Goal: Task Accomplishment & Management: Use online tool/utility

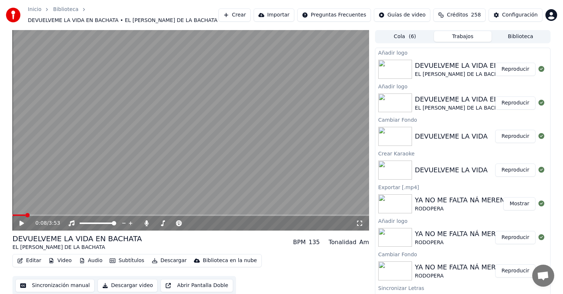
click at [506, 66] on button "Reproducir" at bounding box center [515, 69] width 40 height 13
click at [361, 220] on icon at bounding box center [359, 223] width 7 height 6
click at [20, 221] on icon at bounding box center [22, 223] width 4 height 4
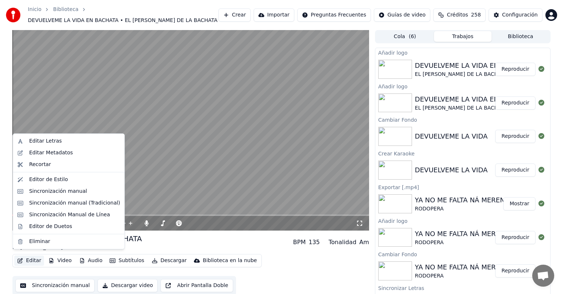
click at [32, 257] on button "Editar" at bounding box center [29, 260] width 30 height 10
click at [59, 227] on div "Editor de Duetos" at bounding box center [50, 226] width 43 height 7
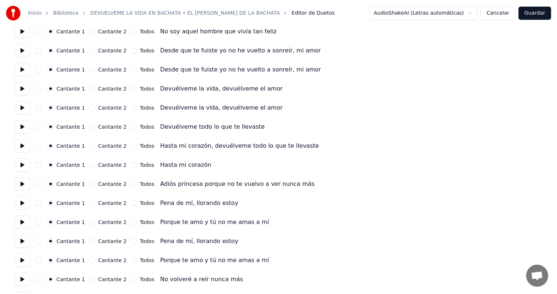
scroll to position [220, 0]
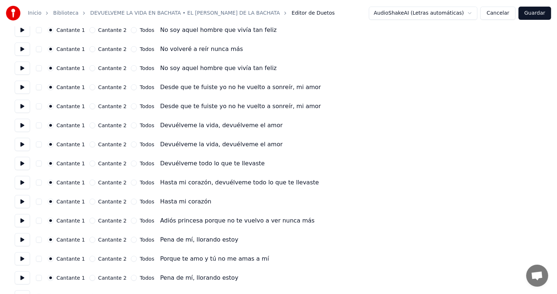
click at [38, 127] on button "button" at bounding box center [39, 125] width 6 height 6
click at [37, 145] on button "button" at bounding box center [39, 144] width 6 height 6
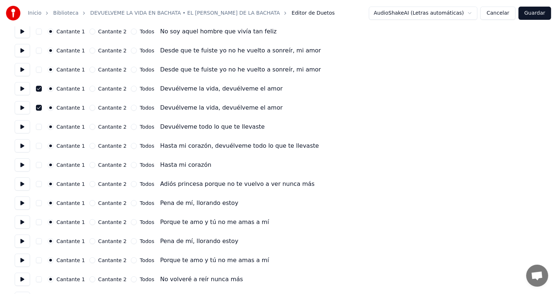
click at [38, 167] on button "button" at bounding box center [39, 165] width 6 height 6
click at [38, 148] on button "button" at bounding box center [39, 146] width 6 height 6
click at [37, 128] on button "button" at bounding box center [39, 127] width 6 height 6
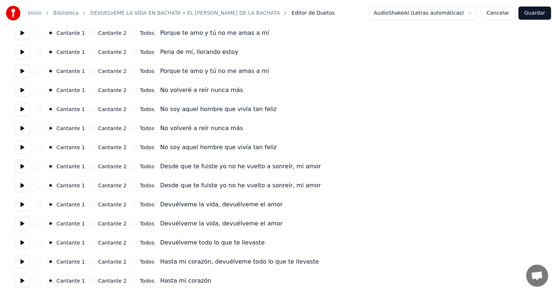
scroll to position [446, 0]
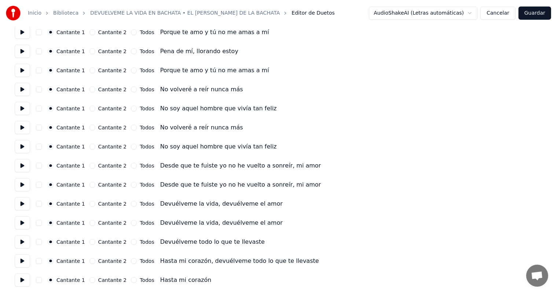
click at [38, 204] on button "button" at bounding box center [39, 204] width 6 height 6
click at [38, 224] on button "button" at bounding box center [39, 223] width 6 height 6
click at [38, 242] on button "button" at bounding box center [39, 242] width 6 height 6
click at [39, 262] on button "button" at bounding box center [39, 261] width 6 height 6
click at [536, 15] on button "Guardar" at bounding box center [534, 13] width 33 height 13
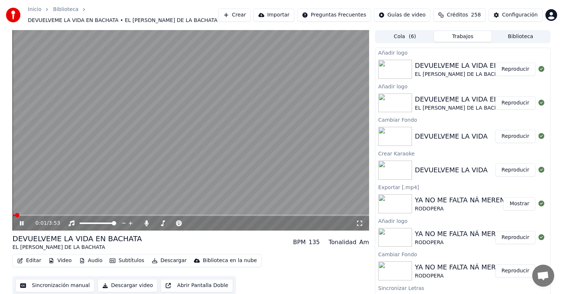
click at [362, 220] on icon at bounding box center [359, 223] width 7 height 6
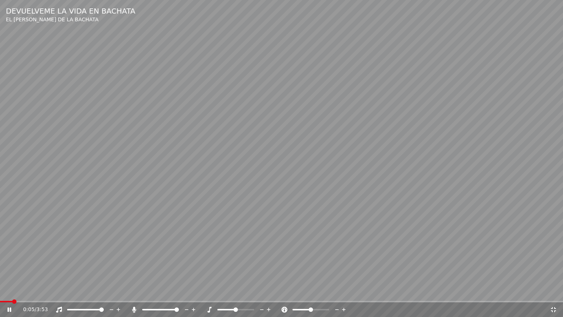
click at [136, 294] on icon at bounding box center [134, 309] width 4 height 6
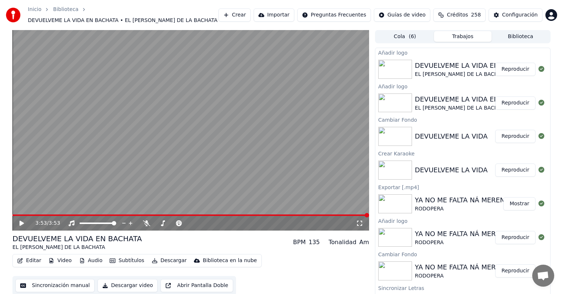
click at [121, 284] on button "Descargar video" at bounding box center [128, 285] width 60 height 13
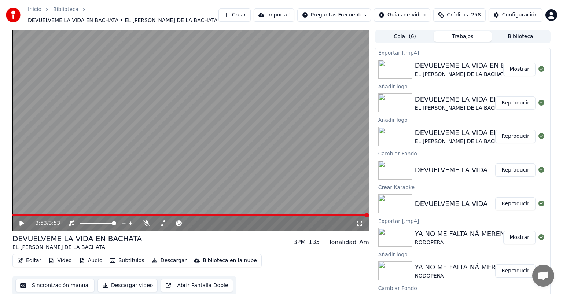
click at [515, 67] on button "Mostrar" at bounding box center [519, 69] width 32 height 13
